Goal: Communication & Community: Answer question/provide support

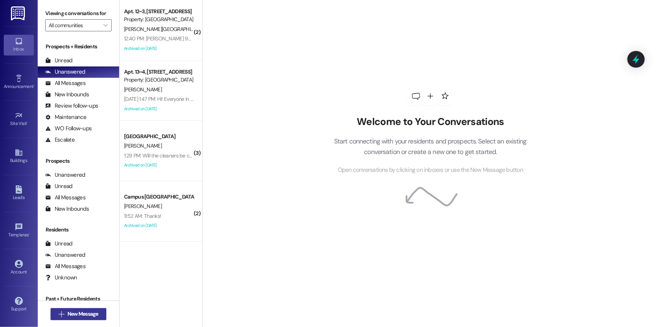
click at [68, 312] on span "New Message" at bounding box center [83, 314] width 31 height 8
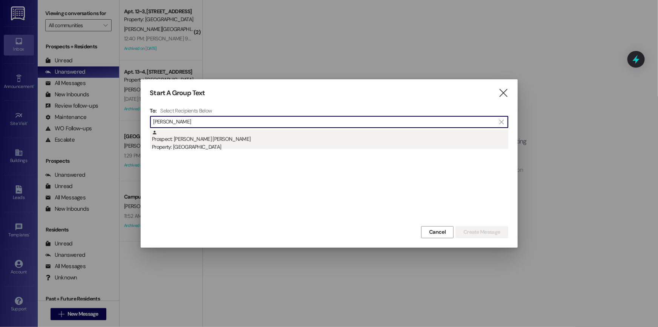
type input "[PERSON_NAME]"
click at [203, 137] on div "Prospect: [PERSON_NAME] [PERSON_NAME] Property: Campus Edge" at bounding box center [330, 140] width 356 height 21
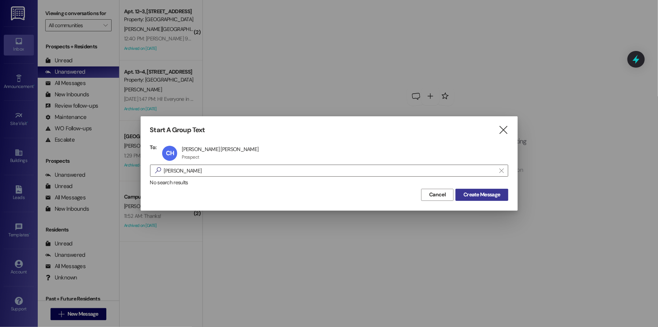
click at [494, 196] on span "Create Message" at bounding box center [482, 194] width 37 height 8
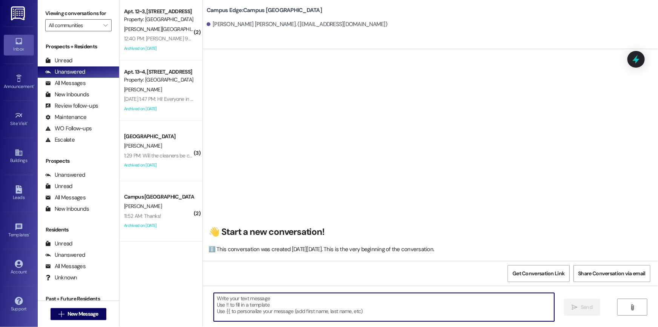
click at [328, 304] on textarea at bounding box center [384, 307] width 341 height 28
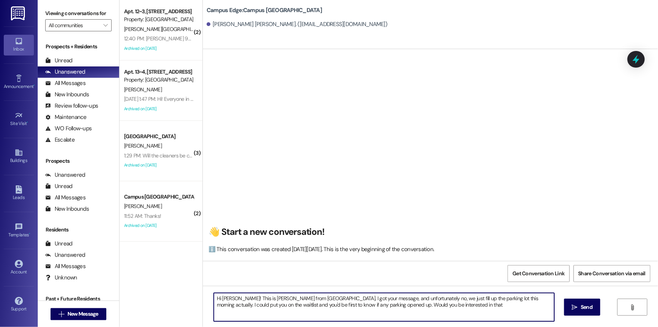
type textarea "Hi [PERSON_NAME]! This is [PERSON_NAME] from [GEOGRAPHIC_DATA]. I got your mess…"
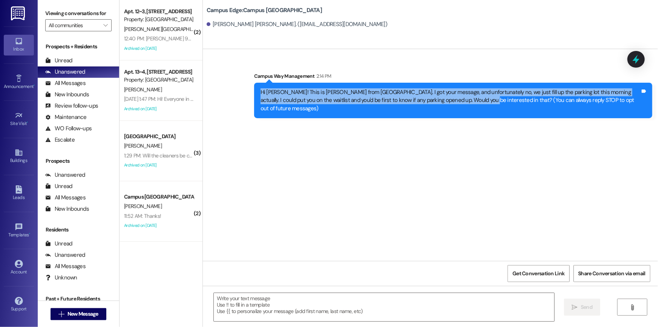
drag, startPoint x: 253, startPoint y: 92, endPoint x: 471, endPoint y: 100, distance: 218.1
click at [471, 100] on div "Hi [PERSON_NAME]! This is [PERSON_NAME] from [GEOGRAPHIC_DATA]. I got your mess…" at bounding box center [453, 100] width 398 height 35
copy div "Hi [PERSON_NAME]! This is [PERSON_NAME] from [GEOGRAPHIC_DATA]. I got your mess…"
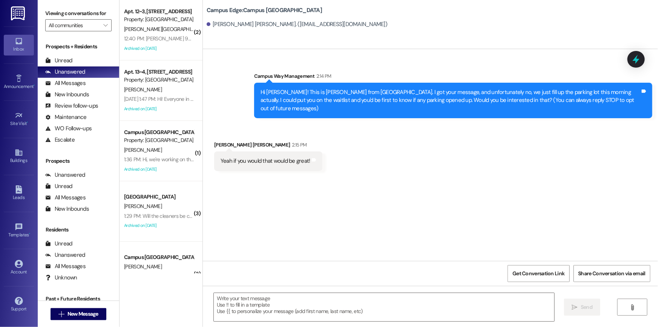
click at [331, 191] on div "Sent via SMS Campus Way Management 2:14 PM Hi [PERSON_NAME]! This is [PERSON_NA…" at bounding box center [430, 155] width 455 height 212
